Goal: Navigation & Orientation: Find specific page/section

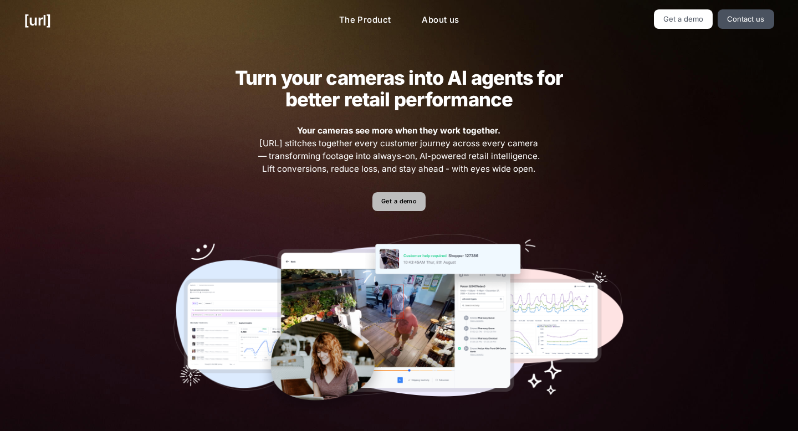
click at [395, 203] on link "Get a demo" at bounding box center [399, 201] width 53 height 19
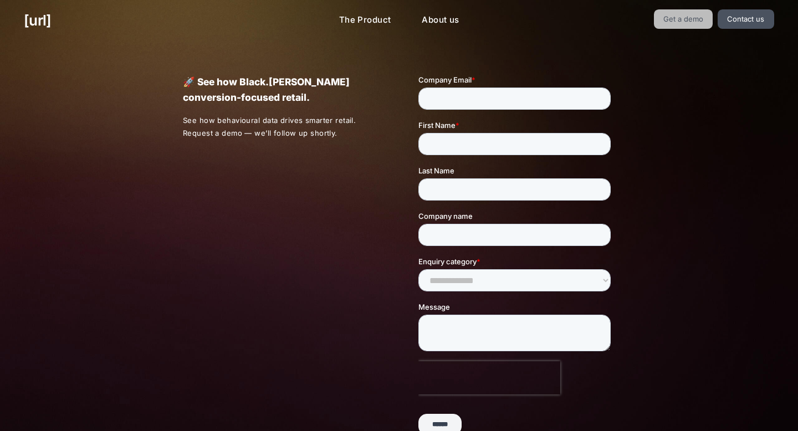
click at [640, 21] on link "Get a demo" at bounding box center [683, 18] width 59 height 19
click at [640, 21] on link "Contact us" at bounding box center [746, 18] width 57 height 19
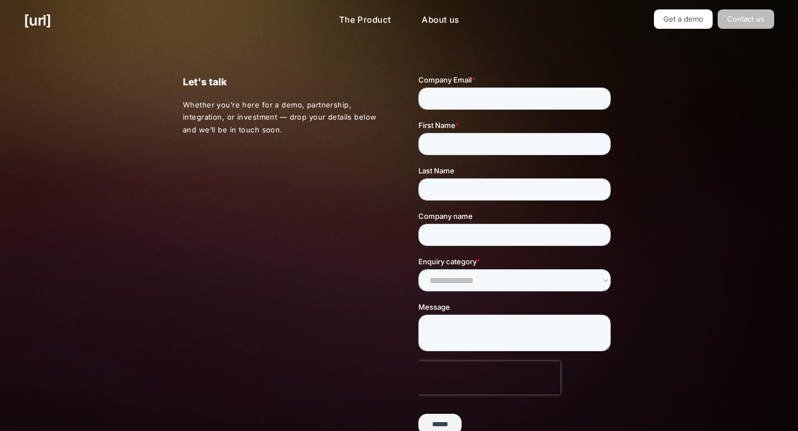
click at [640, 21] on link "Contact us" at bounding box center [746, 18] width 57 height 19
